Goal: Transaction & Acquisition: Purchase product/service

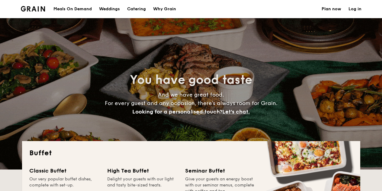
select select
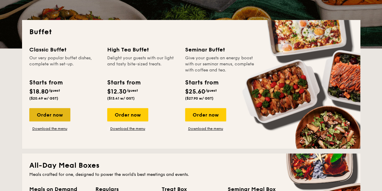
click at [57, 115] on div "Order now" at bounding box center [49, 114] width 41 height 13
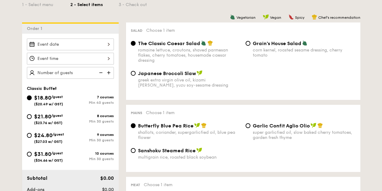
scroll to position [181, 0]
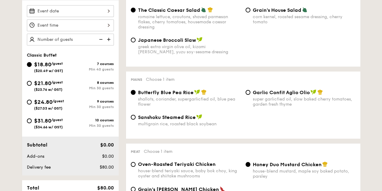
click at [63, 101] on span "/guest" at bounding box center [58, 101] width 11 height 4
click at [32, 101] on input "$24.80 /guest ($27.03 w/ GST) 9 courses Min 30 guests" at bounding box center [29, 101] width 5 height 5
radio input "true"
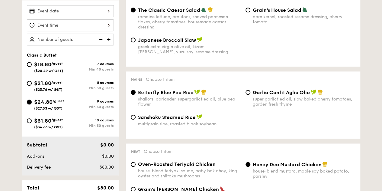
radio input "true"
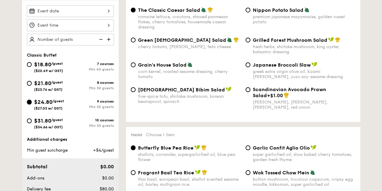
scroll to position [121, 0]
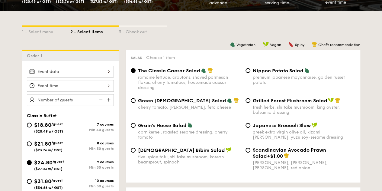
click at [92, 71] on div at bounding box center [70, 72] width 87 height 12
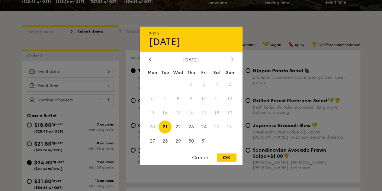
click at [232, 58] on icon at bounding box center [232, 59] width 2 height 4
click at [201, 141] on span "28" at bounding box center [204, 140] width 13 height 13
click at [227, 156] on div "OK" at bounding box center [227, 157] width 20 height 8
type input "[DATE]"
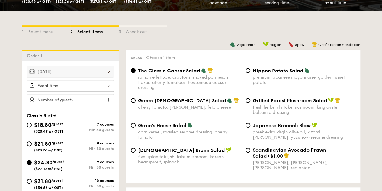
click at [104, 84] on div at bounding box center [70, 86] width 87 height 12
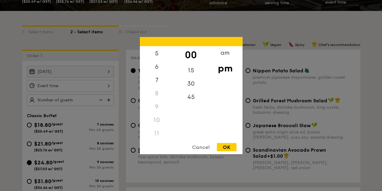
scroll to position [71, 0]
click at [159, 53] on div "5" at bounding box center [157, 53] width 34 height 18
click at [226, 145] on div "OK" at bounding box center [227, 147] width 20 height 8
type input "5:00PM"
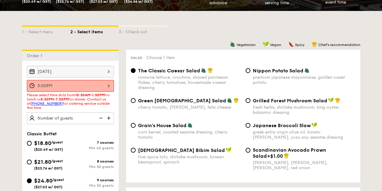
click at [110, 101] on div "Please select time slots from 10:30AM-1:30PM for lunch or 5:30PM-7:30PM for din…" at bounding box center [70, 101] width 87 height 17
click at [106, 117] on img at bounding box center [109, 117] width 9 height 11
type input "25 guests"
click at [110, 85] on div "5:00PM" at bounding box center [70, 86] width 87 height 12
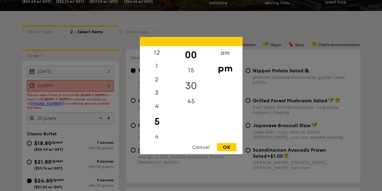
click at [191, 89] on div "30" at bounding box center [191, 86] width 34 height 18
click at [228, 149] on div "OK" at bounding box center [227, 147] width 20 height 8
type input "5:30PM"
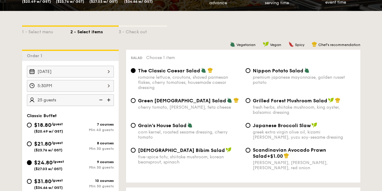
click at [100, 101] on img at bounding box center [100, 99] width 9 height 11
type input "20 guests"
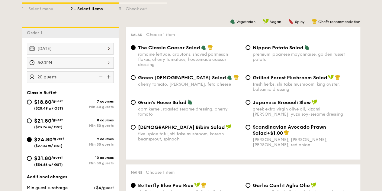
scroll to position [151, 0]
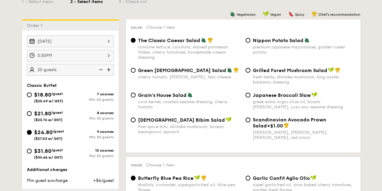
click at [171, 115] on div "Grain's House Salad corn kernel, roasted sesame dressing, cherry tomato Japanes…" at bounding box center [243, 104] width 230 height 25
click at [169, 121] on span "[DEMOGRAPHIC_DATA] Bibim Salad" at bounding box center [181, 120] width 87 height 6
click at [136, 121] on input "Korean Bibim Salad five-spice tofu, shiitake mushroom, korean beansprout, spina…" at bounding box center [133, 119] width 5 height 5
radio input "true"
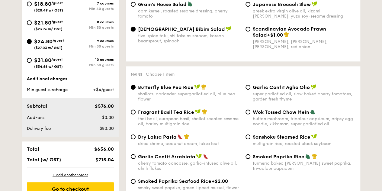
scroll to position [272, 0]
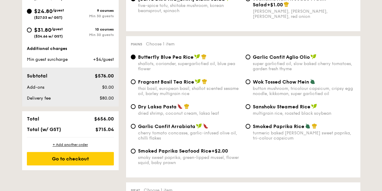
click at [186, 114] on div "dried shrimp, coconut cream, laksa leaf" at bounding box center [189, 113] width 103 height 5
click at [136, 109] on input "Dry Laksa Pasta dried shrimp, coconut cream, laksa leaf" at bounding box center [133, 106] width 5 height 5
radio input "true"
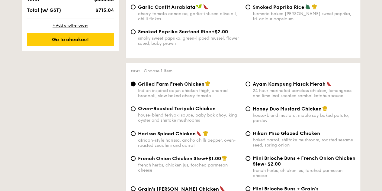
scroll to position [423, 0]
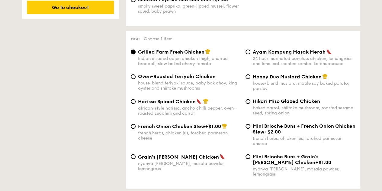
click at [223, 87] on div "house-blend teriyaki sauce, baby bok choy, king oyster and shiitake mushrooms" at bounding box center [189, 85] width 103 height 10
click at [136, 79] on input "Oven-Roasted Teriyaki Chicken house-blend teriyaki sauce, baby bok choy, king o…" at bounding box center [133, 76] width 5 height 5
radio input "true"
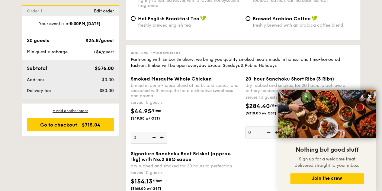
scroll to position [1451, 0]
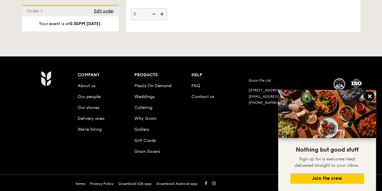
click at [372, 95] on icon at bounding box center [369, 95] width 5 height 5
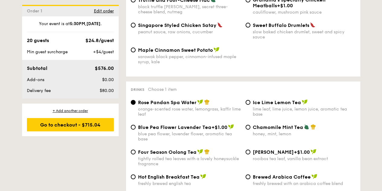
scroll to position [1191, 0]
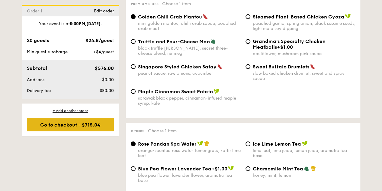
click at [81, 122] on div "Go to checkout - $715.04" at bounding box center [70, 124] width 87 height 13
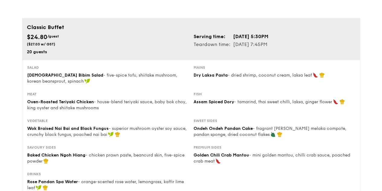
scroll to position [60, 0]
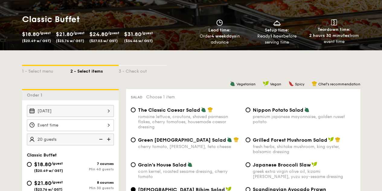
scroll to position [115, 0]
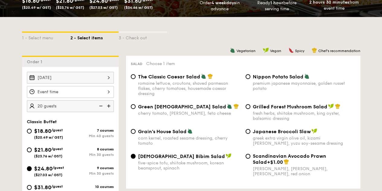
click at [109, 104] on img at bounding box center [109, 105] width 9 height 11
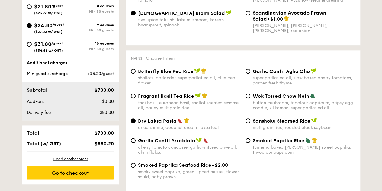
scroll to position [266, 0]
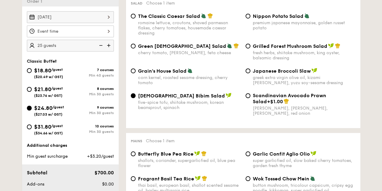
click at [101, 47] on img at bounding box center [100, 45] width 9 height 11
type input "20 guests"
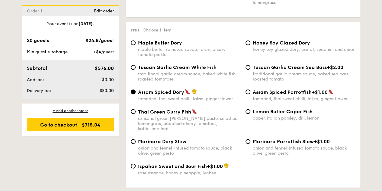
scroll to position [598, 0]
